Goal: Information Seeking & Learning: Learn about a topic

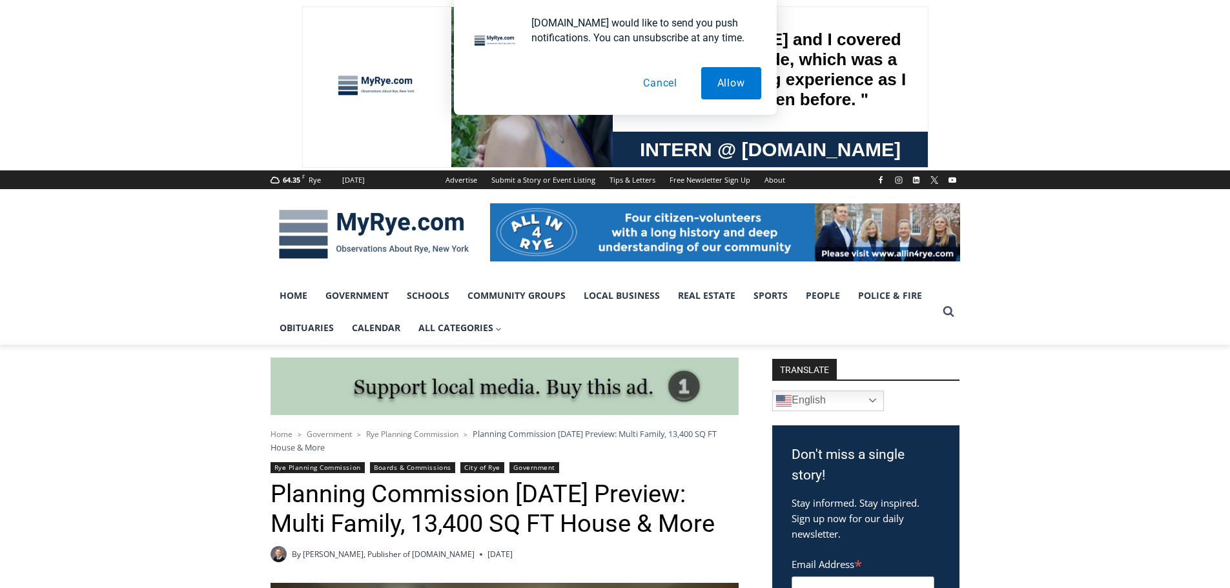
scroll to position [1166, 0]
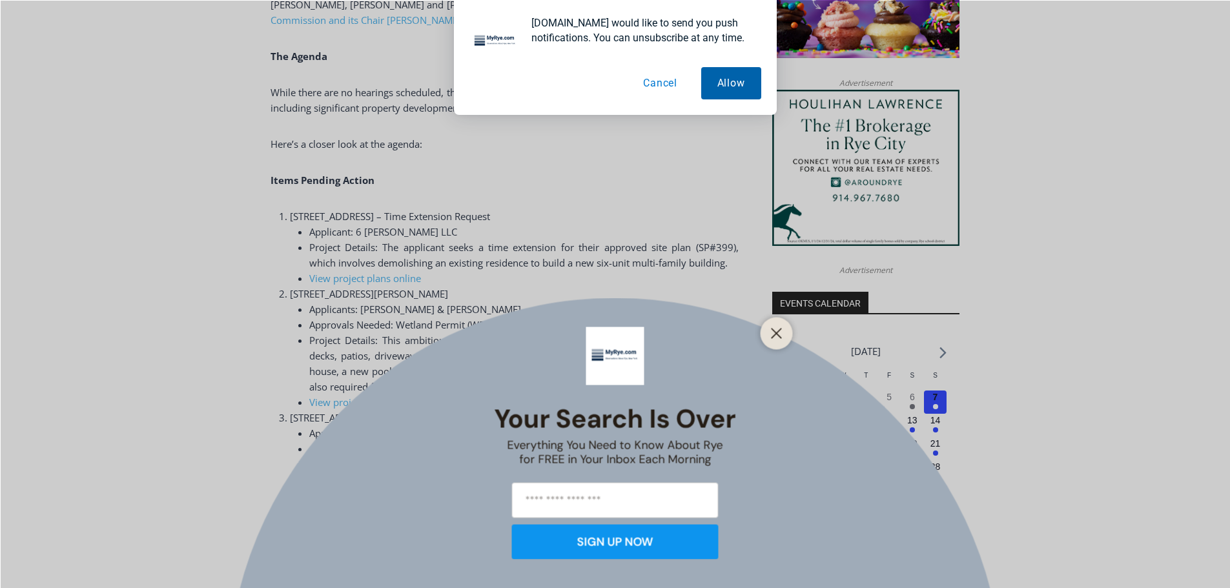
click at [748, 74] on button "Allow" at bounding box center [731, 83] width 60 height 32
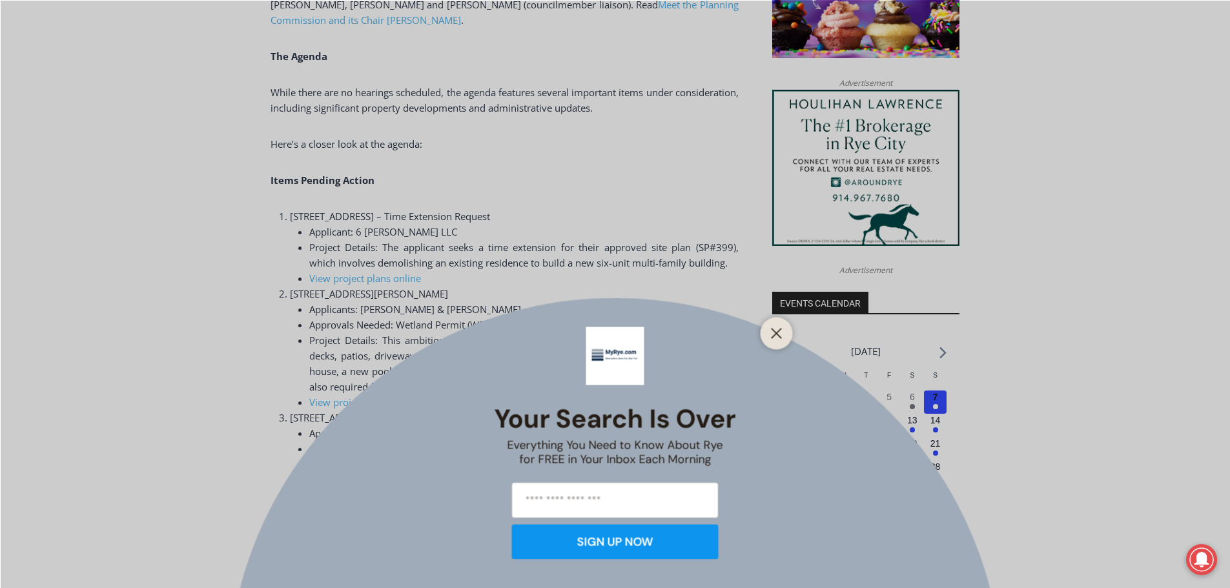
click at [774, 334] on icon "Close" at bounding box center [777, 333] width 12 height 12
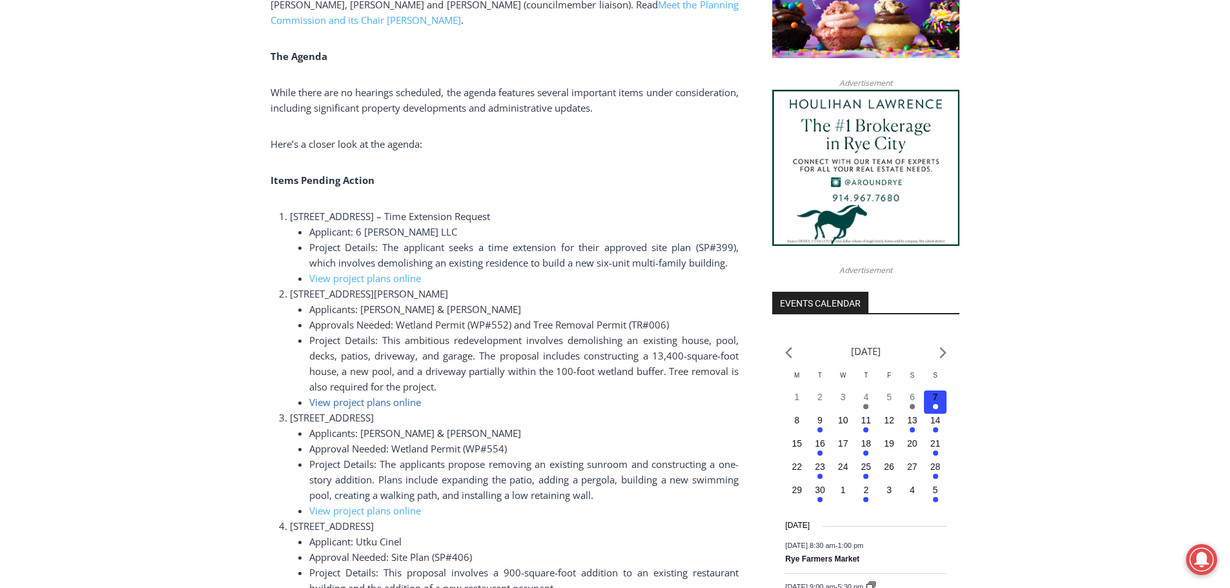
click at [381, 406] on span "View project plans online" at bounding box center [365, 402] width 112 height 13
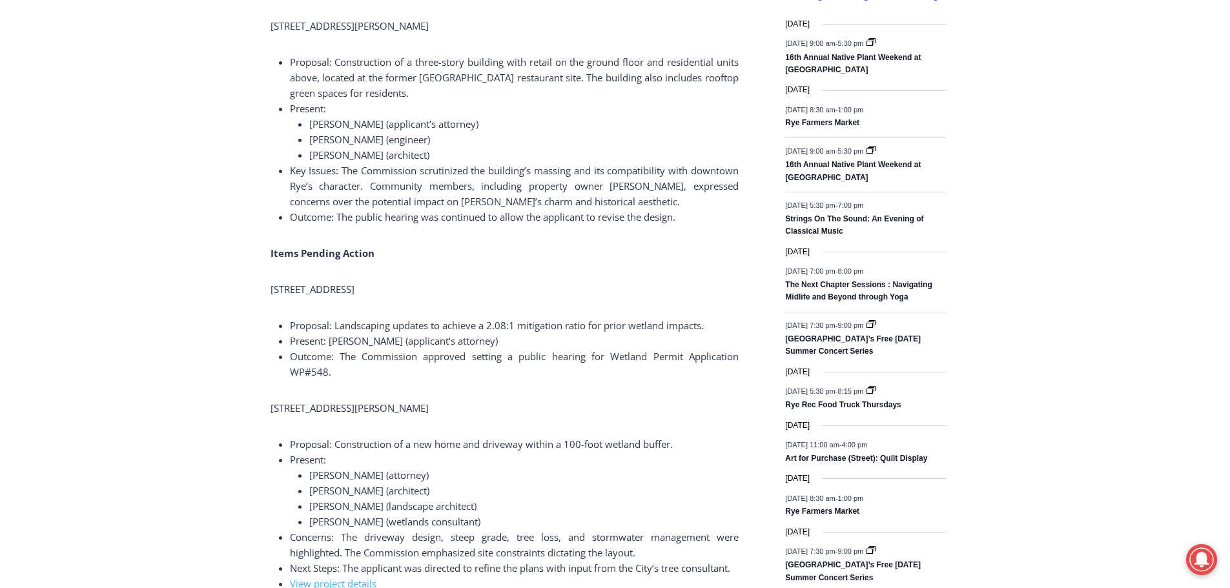
scroll to position [1977, 0]
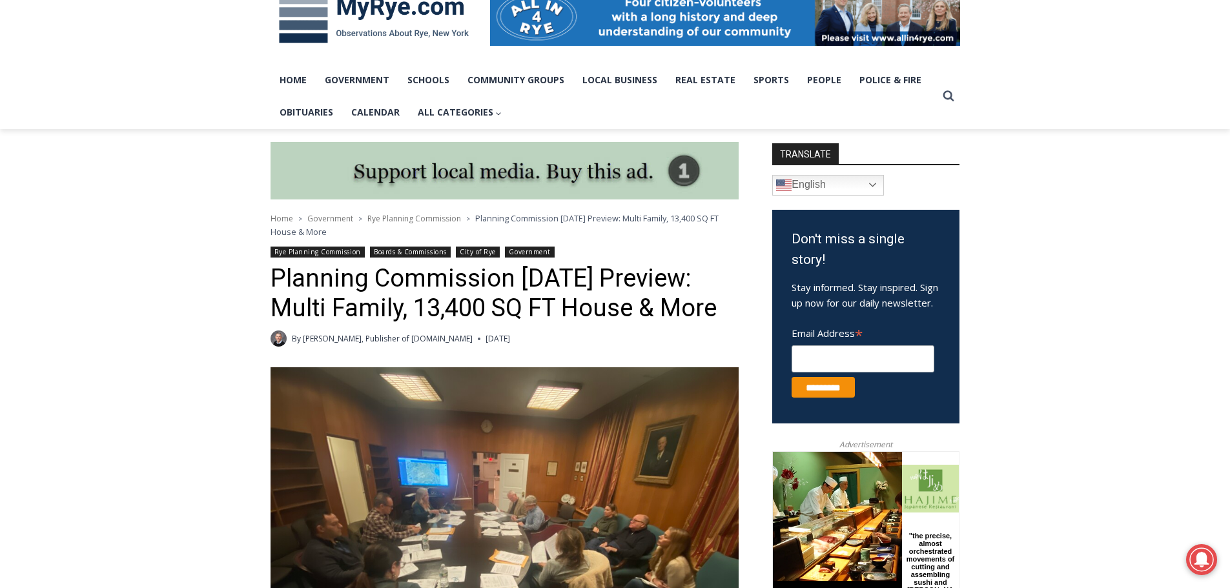
scroll to position [258, 0]
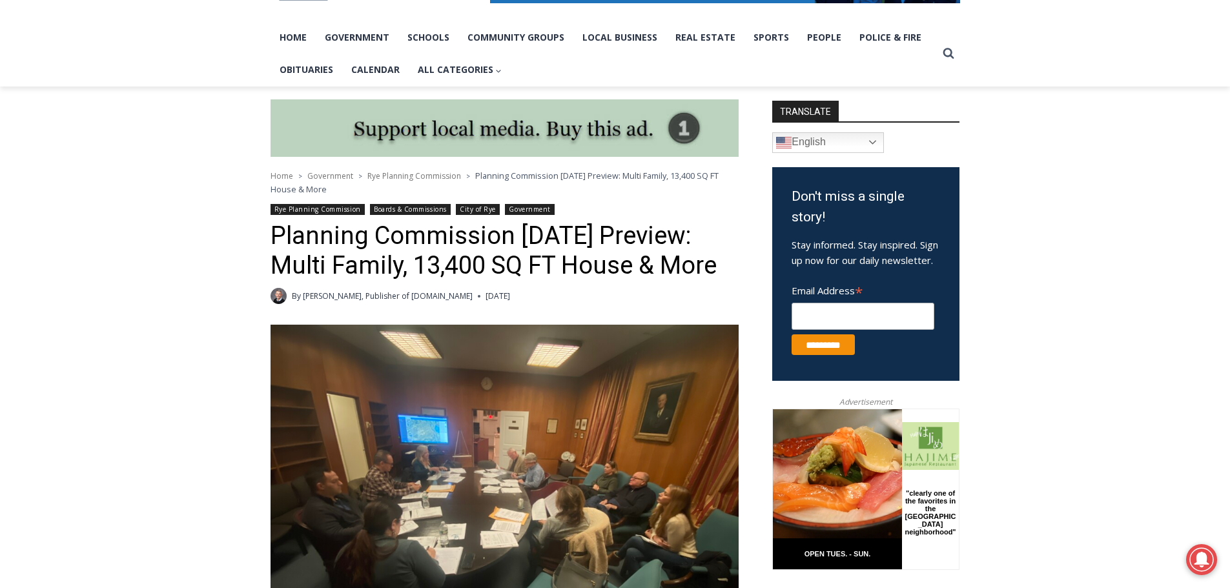
click at [535, 245] on h1 "Planning Commission 11-12-24 Preview: Multi Family, 13,400 SQ FT House & More" at bounding box center [505, 251] width 468 height 59
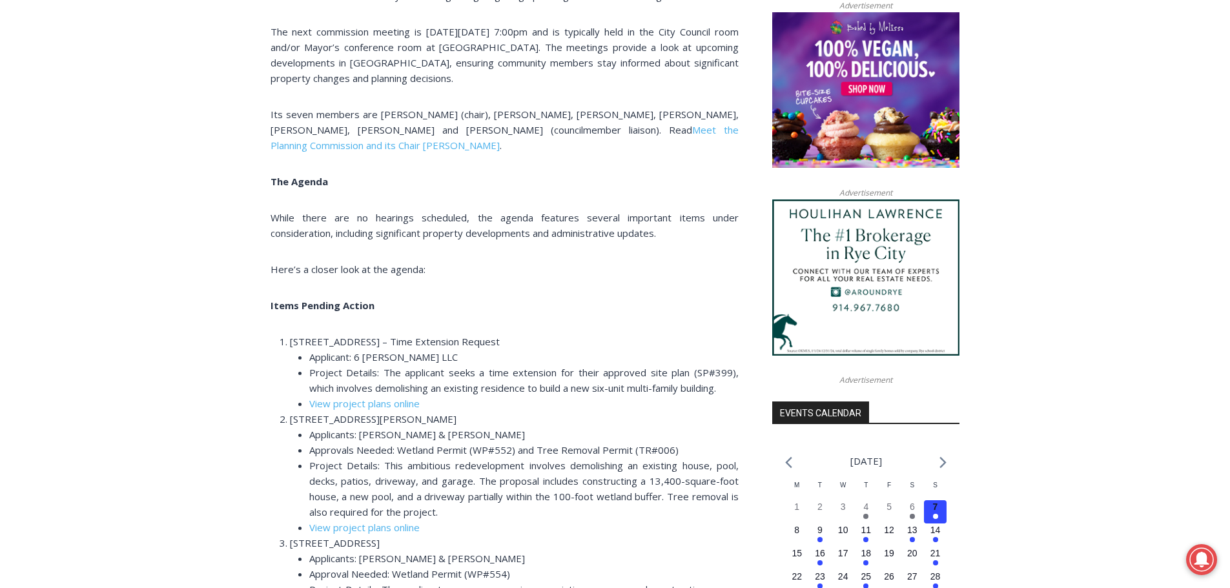
scroll to position [1098, 0]
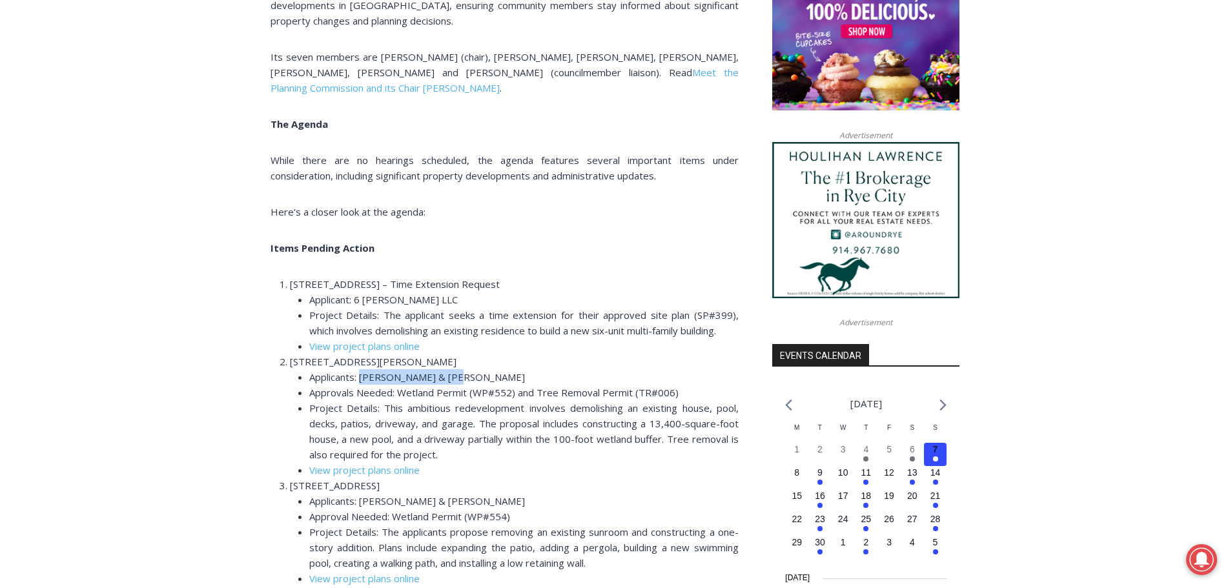
drag, startPoint x: 472, startPoint y: 377, endPoint x: 361, endPoint y: 379, distance: 110.5
click at [361, 379] on li "Applicants: Jay & Valerie Brown" at bounding box center [524, 377] width 430 height 16
copy span "Jay & Valerie Brown"
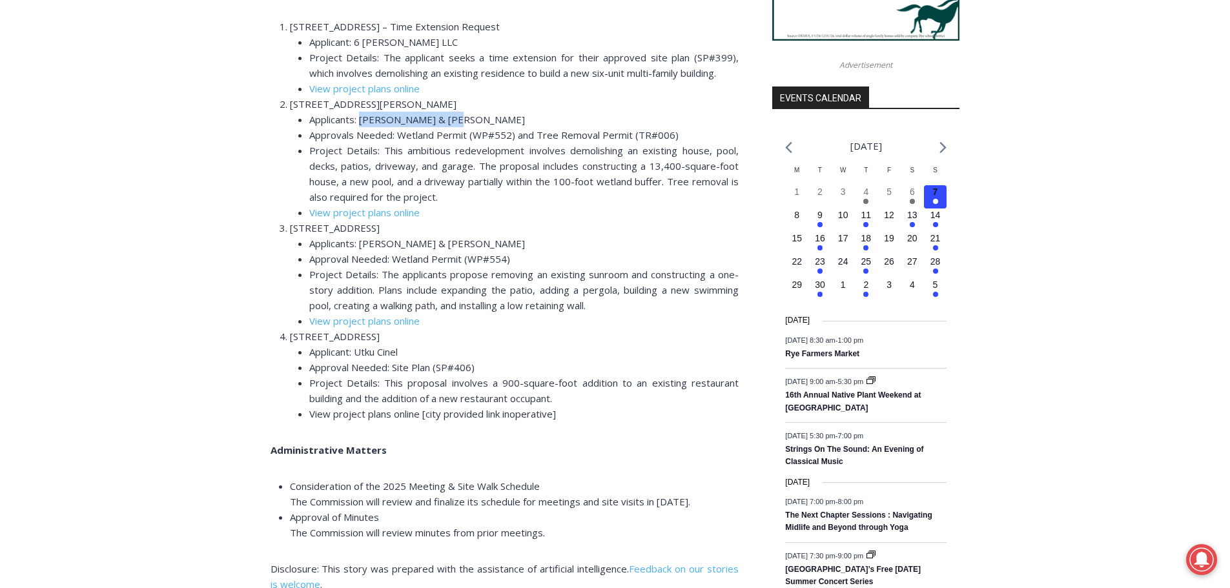
scroll to position [1356, 0]
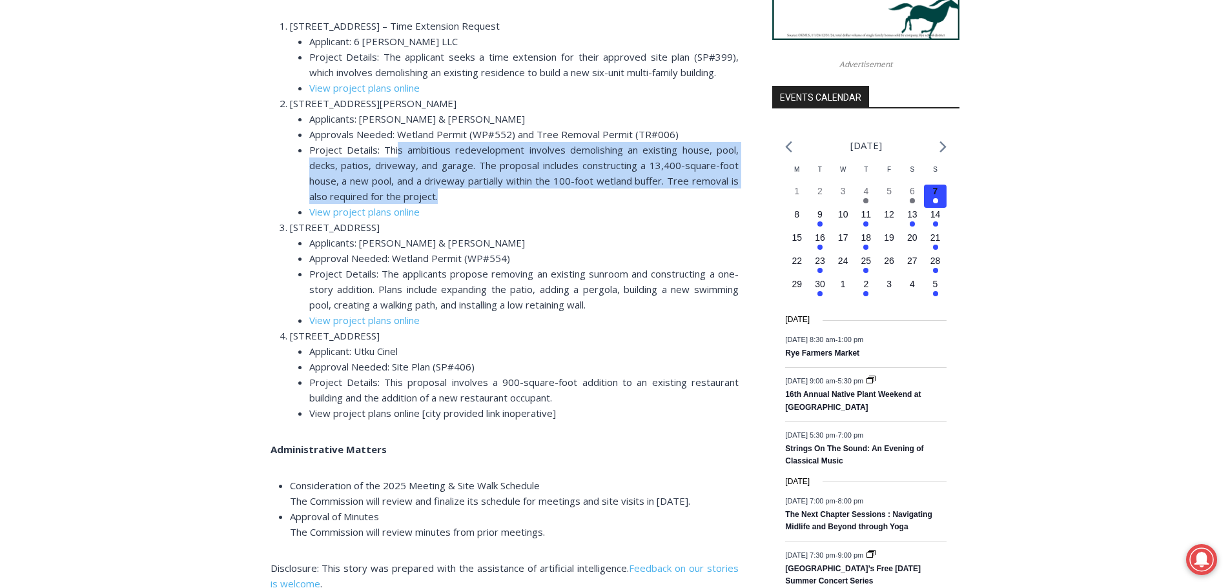
drag, startPoint x: 395, startPoint y: 149, endPoint x: 731, endPoint y: 193, distance: 338.8
click at [731, 193] on li "Project Details: This ambitious redevelopment involves demolishing an existing …" at bounding box center [524, 173] width 430 height 62
click at [401, 207] on span "View project plans online" at bounding box center [364, 211] width 110 height 13
